Goal: Transaction & Acquisition: Purchase product/service

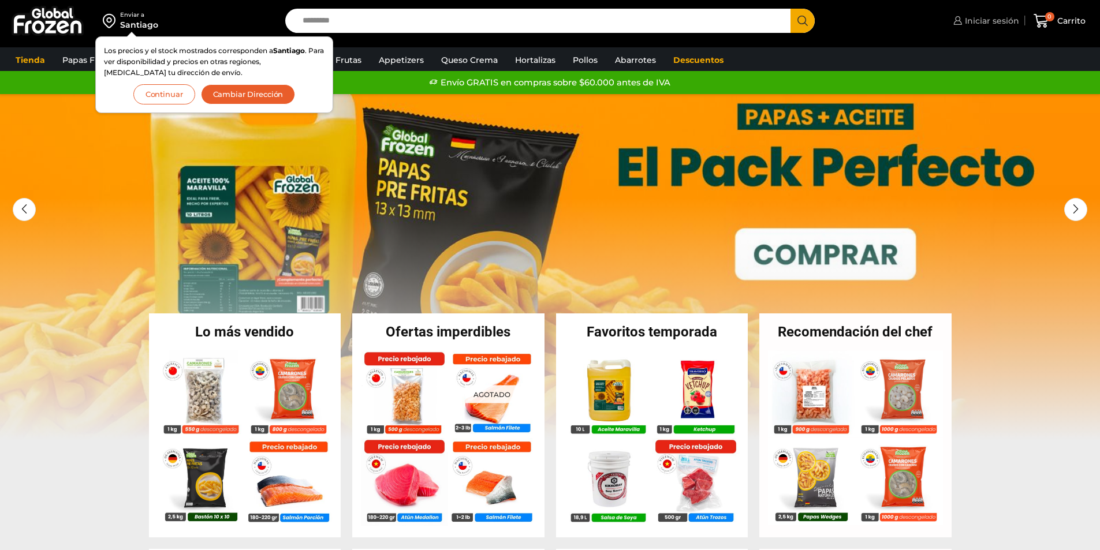
click at [1004, 23] on span "Iniciar sesión" at bounding box center [990, 21] width 57 height 12
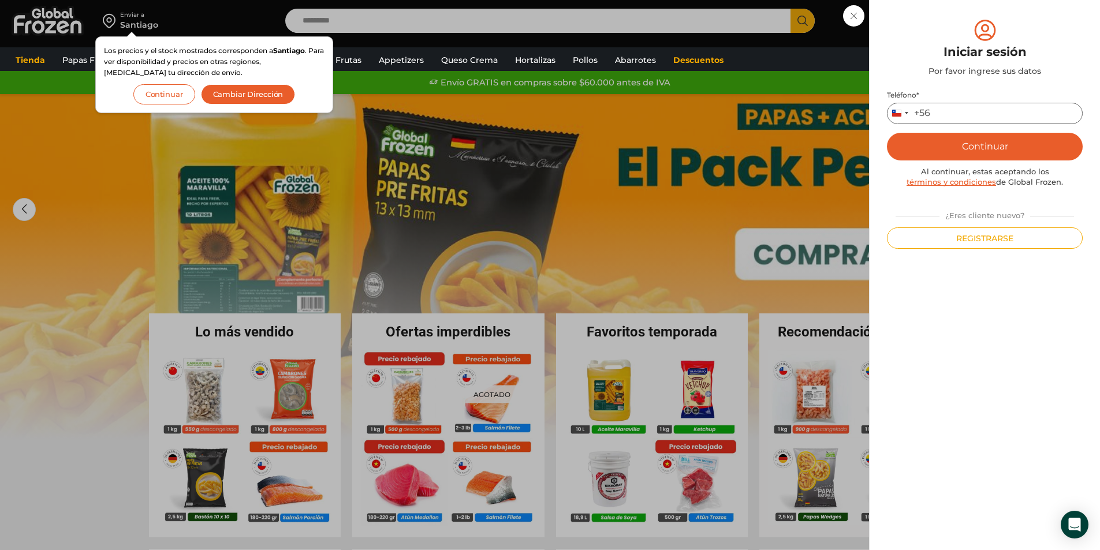
click at [957, 120] on input "Teléfono *" at bounding box center [985, 113] width 196 height 21
type input "*********"
click at [974, 149] on button "Continuar" at bounding box center [985, 147] width 196 height 28
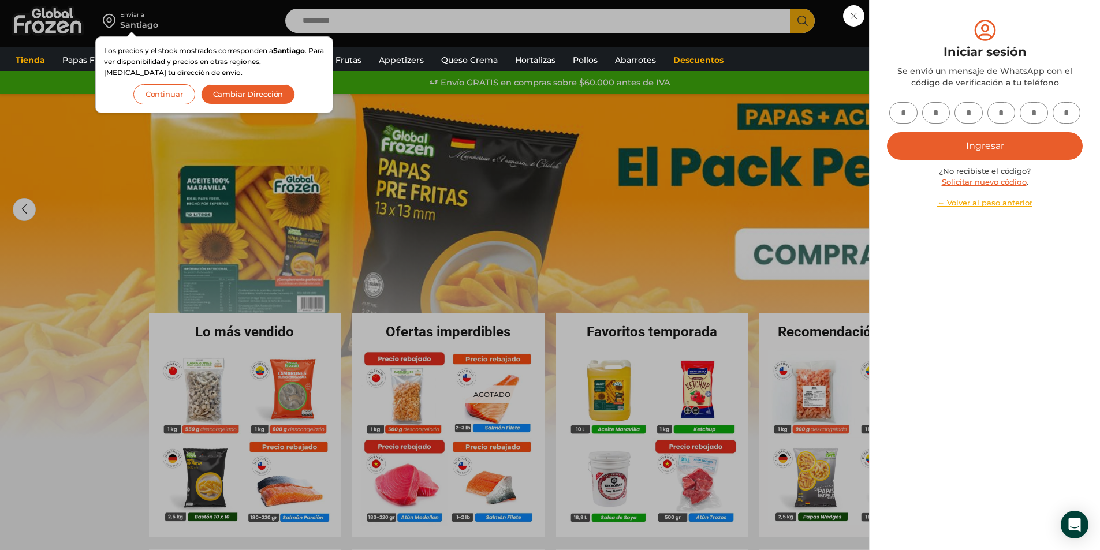
click at [899, 119] on input "text" at bounding box center [903, 112] width 28 height 21
type input "*"
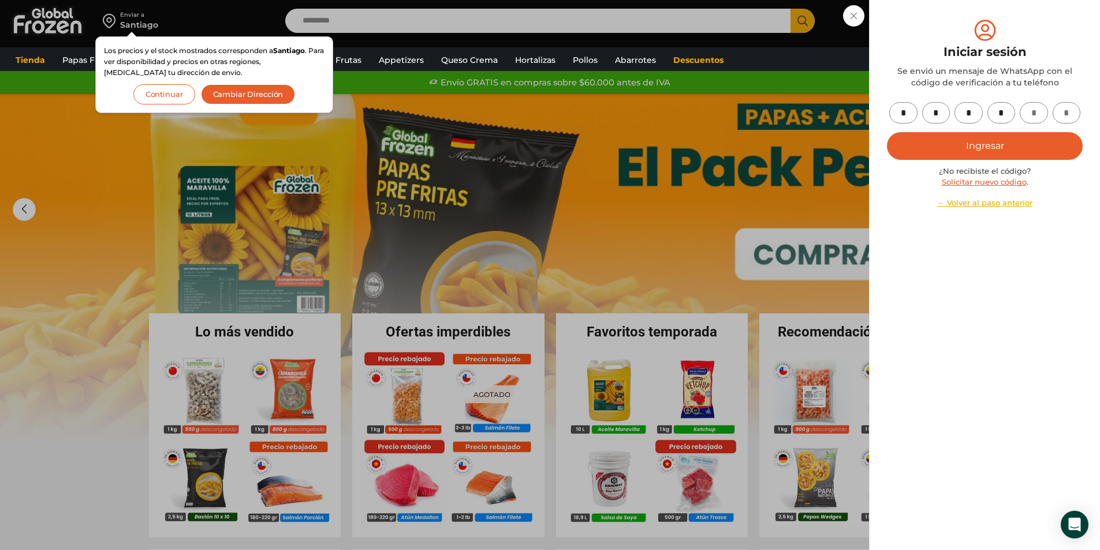
type input "*"
click at [922, 143] on button "Ingresar" at bounding box center [985, 146] width 196 height 28
click at [951, 151] on button "Ingresar" at bounding box center [985, 146] width 196 height 28
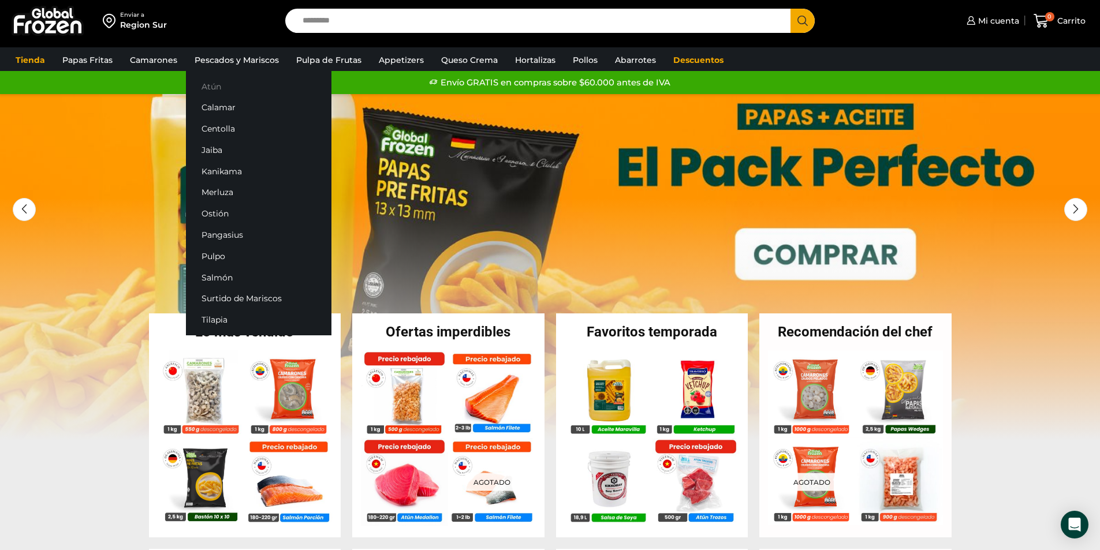
click at [224, 93] on link "Atún" at bounding box center [259, 86] width 146 height 21
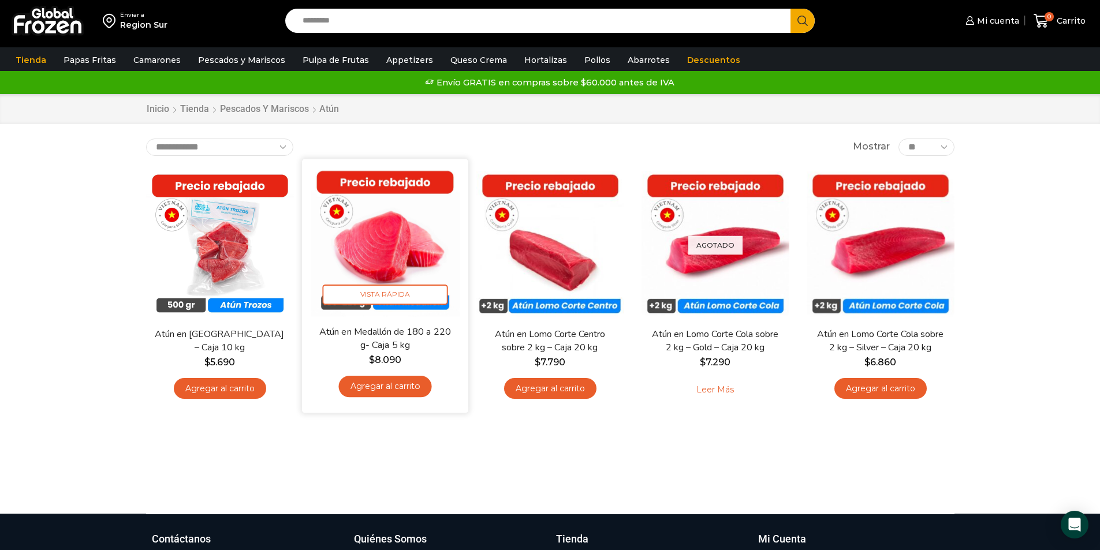
click at [400, 389] on link "Agregar al carrito" at bounding box center [384, 386] width 93 height 21
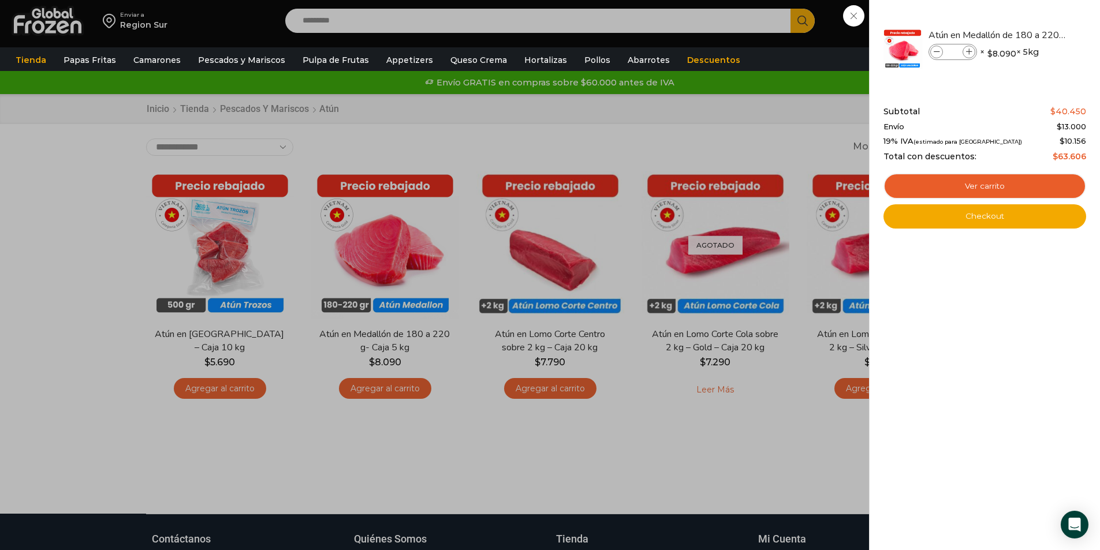
click at [1031, 15] on div "1 [GEOGRAPHIC_DATA] 1 1 Shopping Cart *" at bounding box center [1060, 21] width 58 height 27
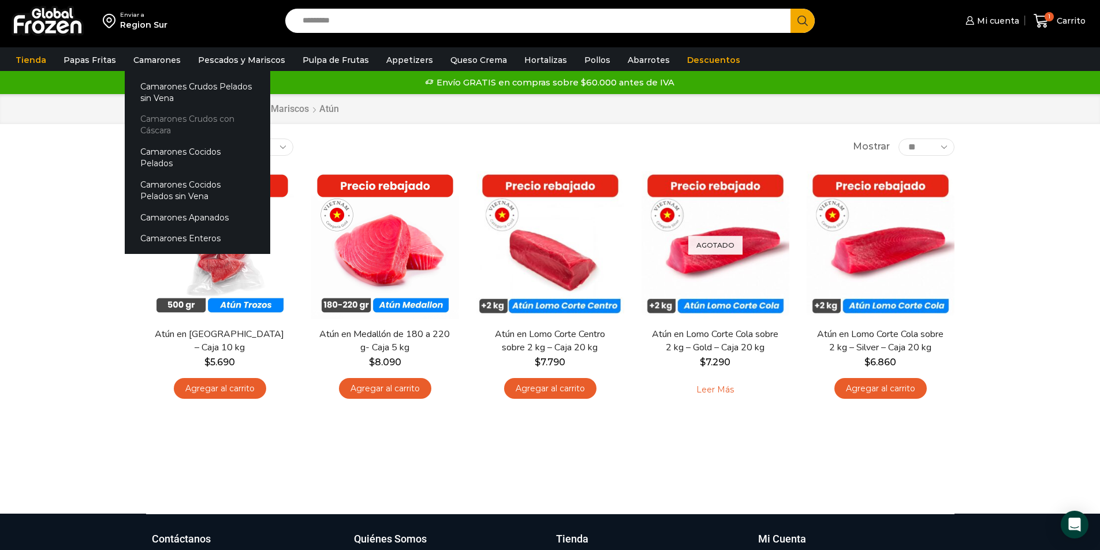
click at [168, 122] on link "Camarones Crudos con Cáscara" at bounding box center [198, 125] width 146 height 33
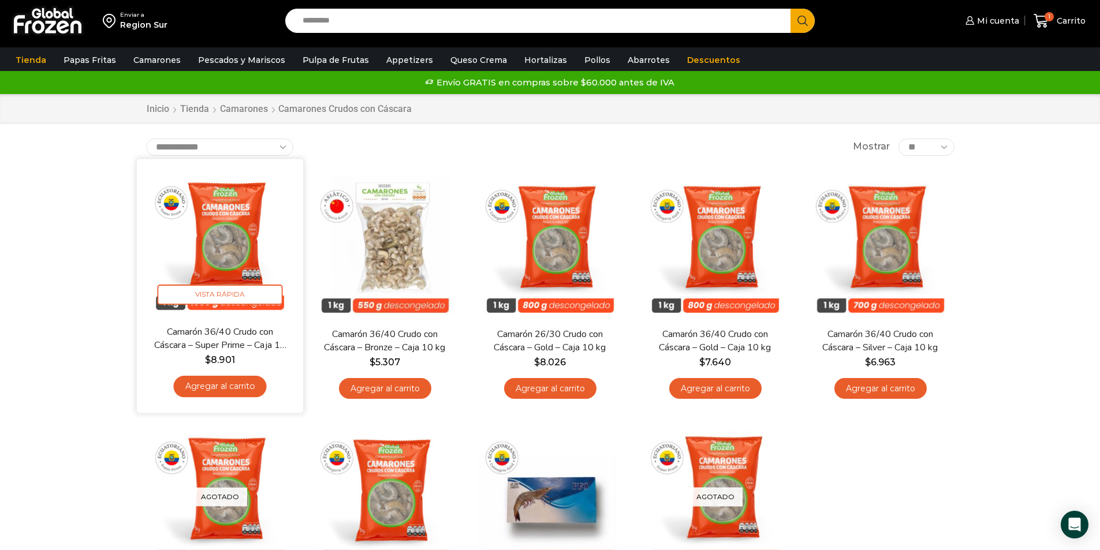
click at [248, 392] on link "Agregar al carrito" at bounding box center [219, 386] width 93 height 21
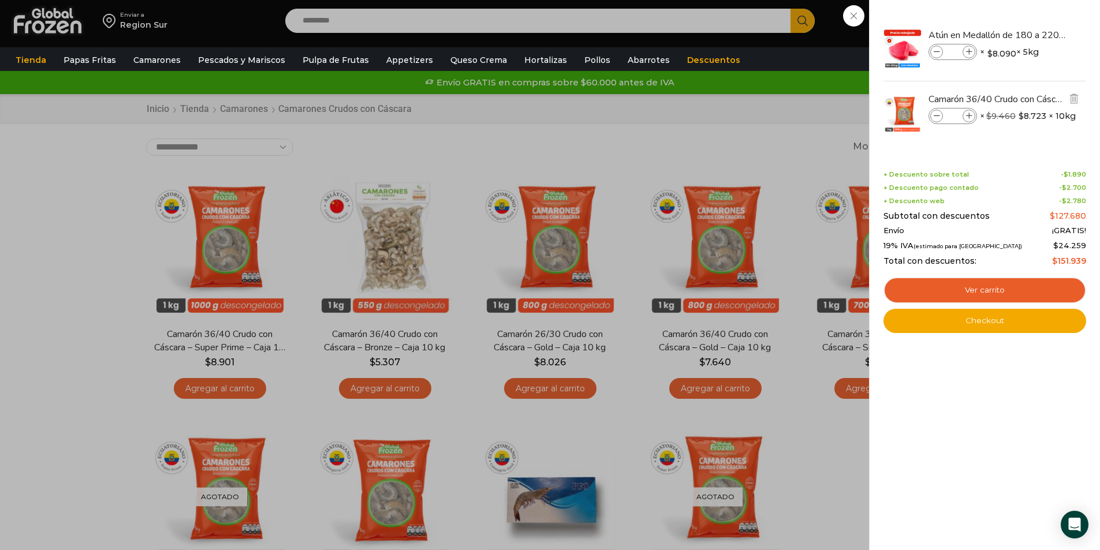
drag, startPoint x: 248, startPoint y: 392, endPoint x: 970, endPoint y: 116, distance: 772.2
click at [970, 116] on icon at bounding box center [969, 116] width 6 height 6
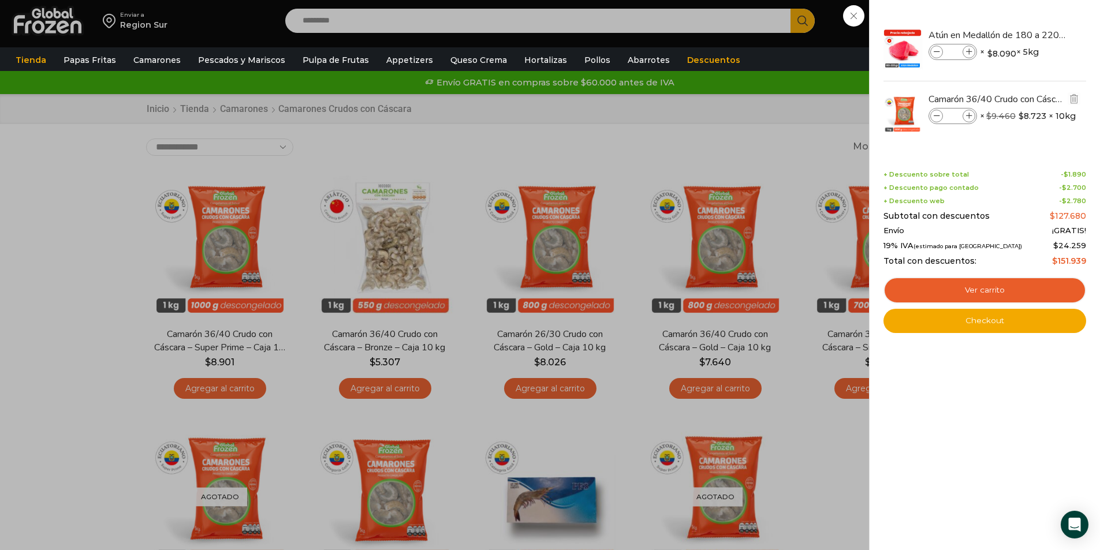
click at [940, 115] on span at bounding box center [936, 116] width 13 height 13
type input "*"
click at [981, 318] on link "Checkout" at bounding box center [985, 321] width 203 height 24
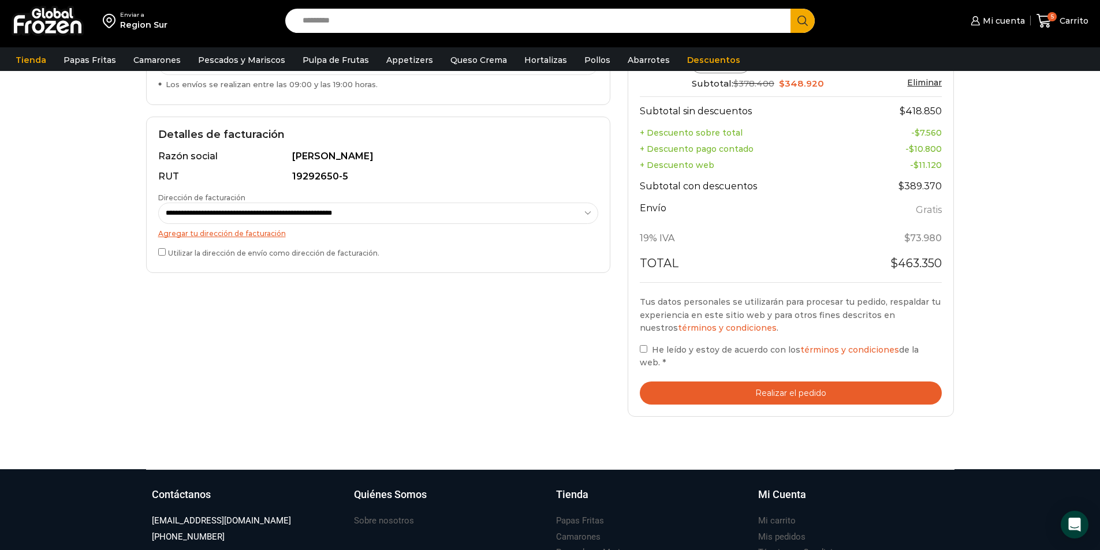
scroll to position [289, 0]
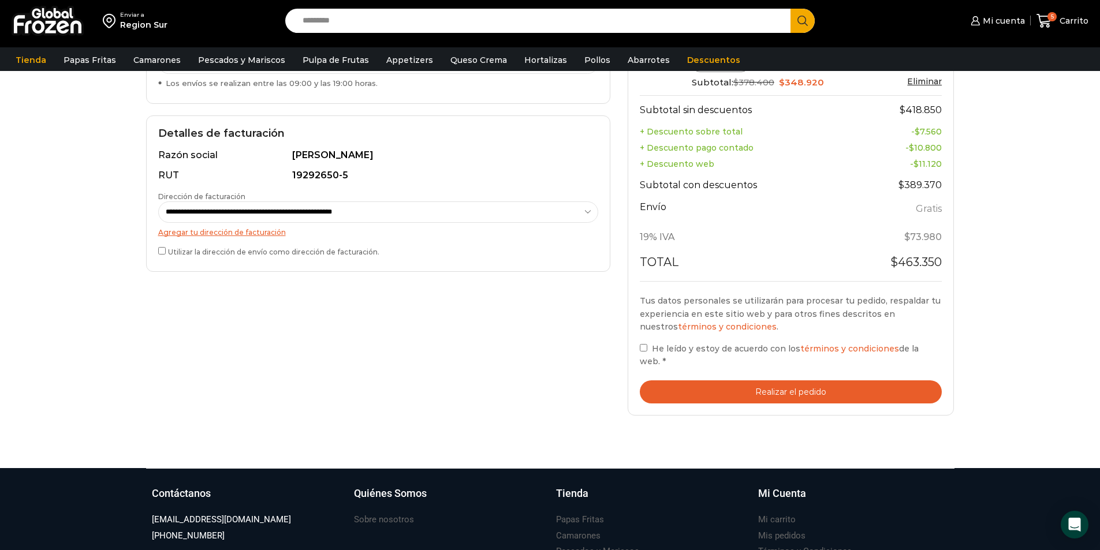
click at [678, 393] on button "Realizar el pedido" at bounding box center [791, 393] width 303 height 24
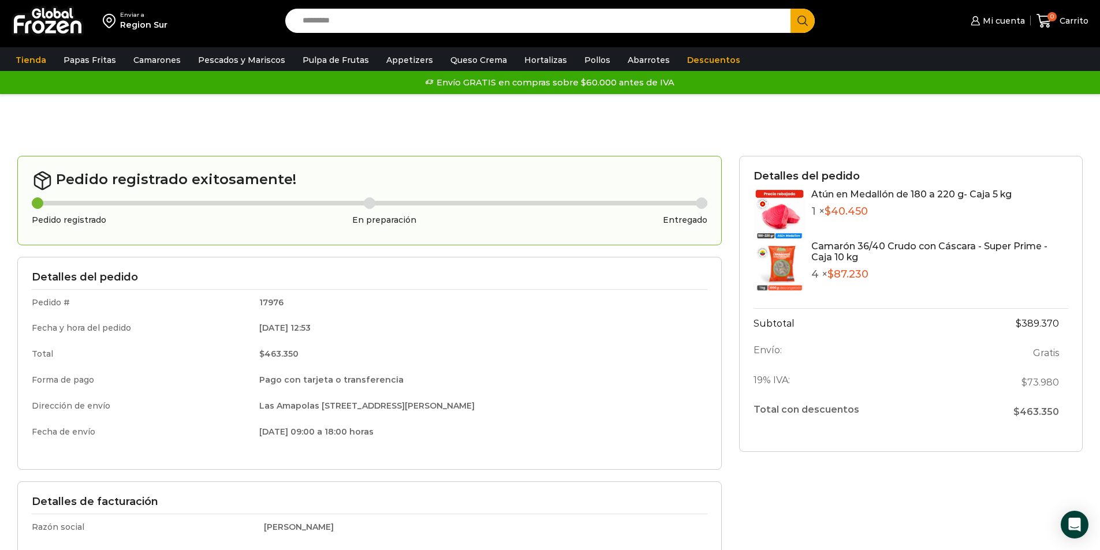
click at [758, 490] on div "Detalles del pedido Atún en Medallón de 180 a 220 g- Caja 5 kg 1 × $ 40.450 Cam…" at bounding box center [911, 412] width 361 height 512
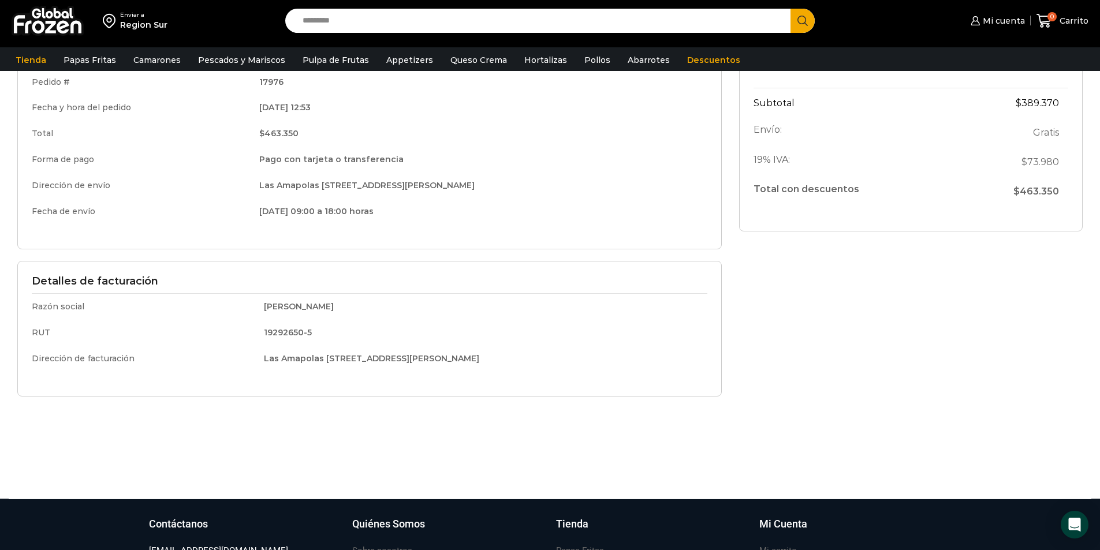
scroll to position [231, 0]
